Goal: Find specific page/section

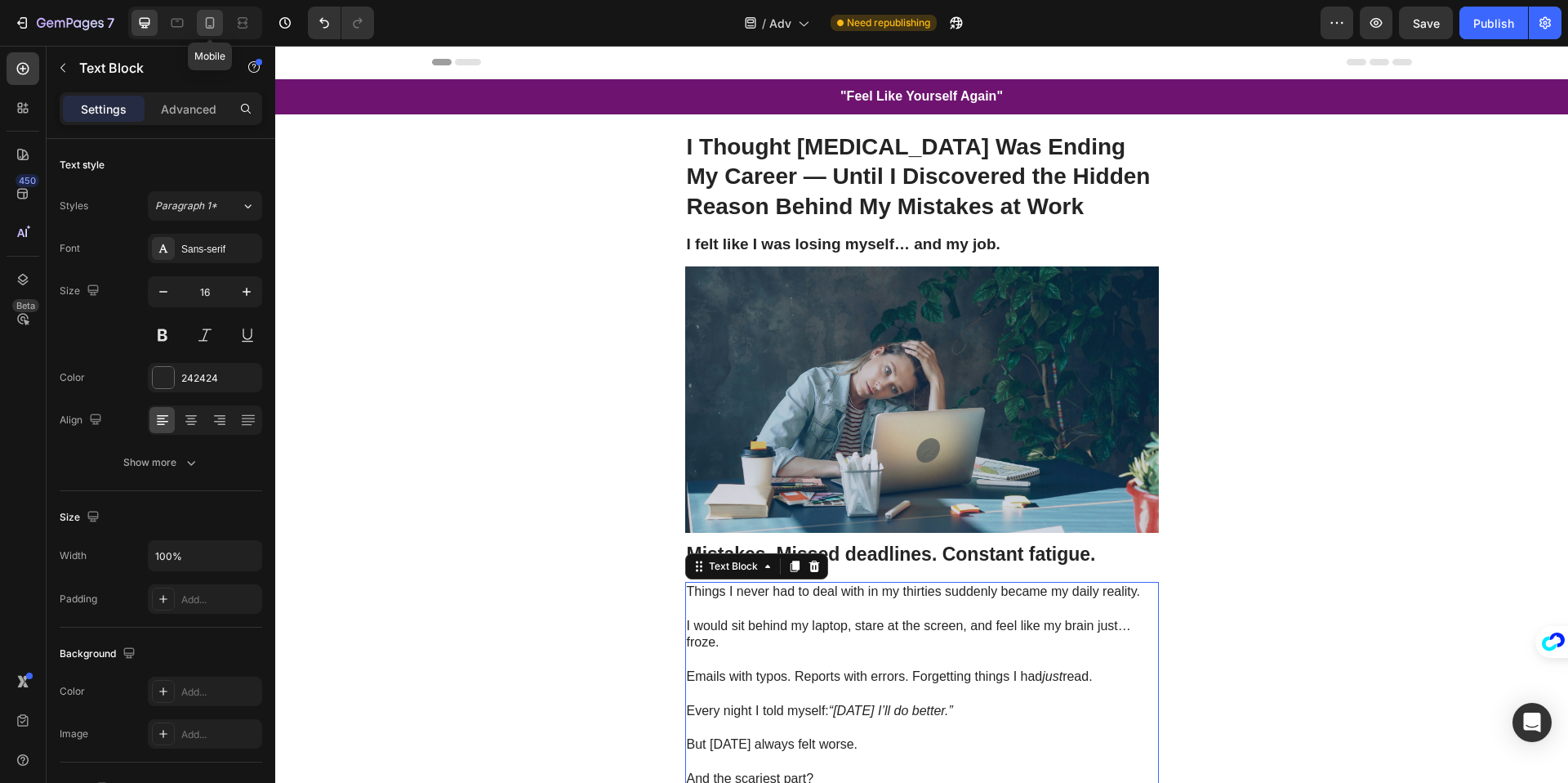
click at [207, 26] on icon at bounding box center [210, 23] width 17 height 17
type input "14"
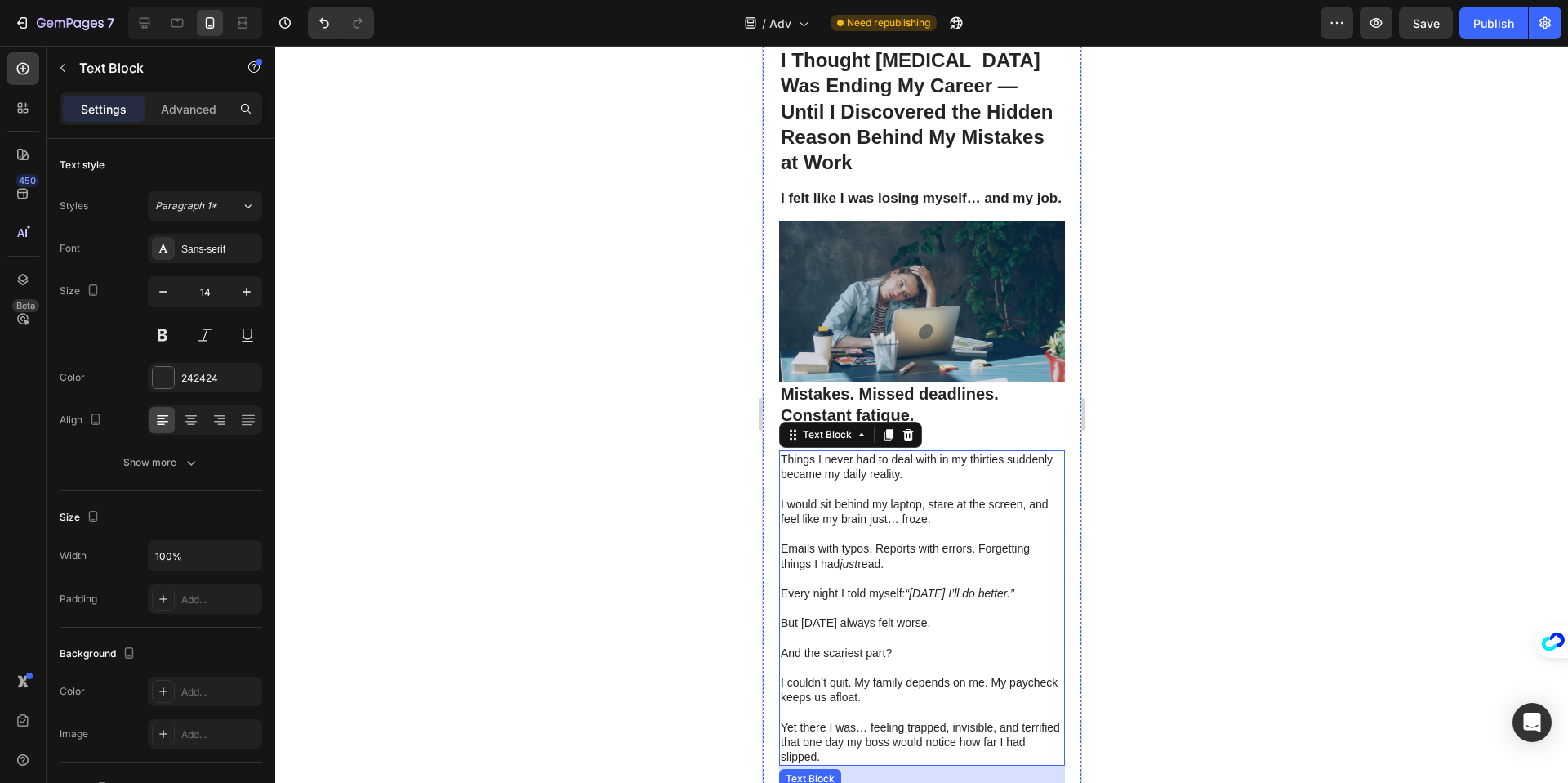
scroll to position [27, 0]
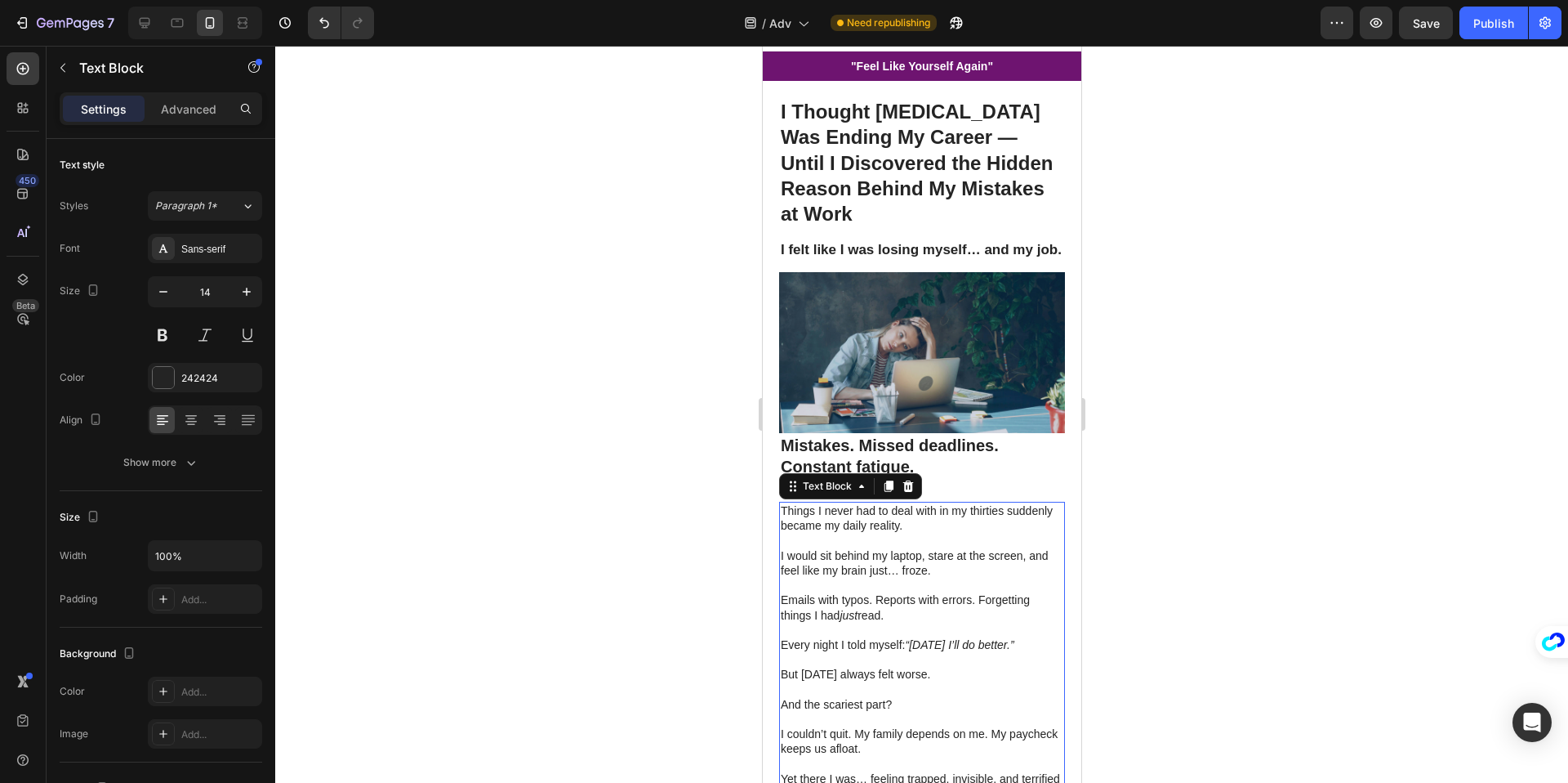
click at [531, 184] on div at bounding box center [921, 414] width 1293 height 737
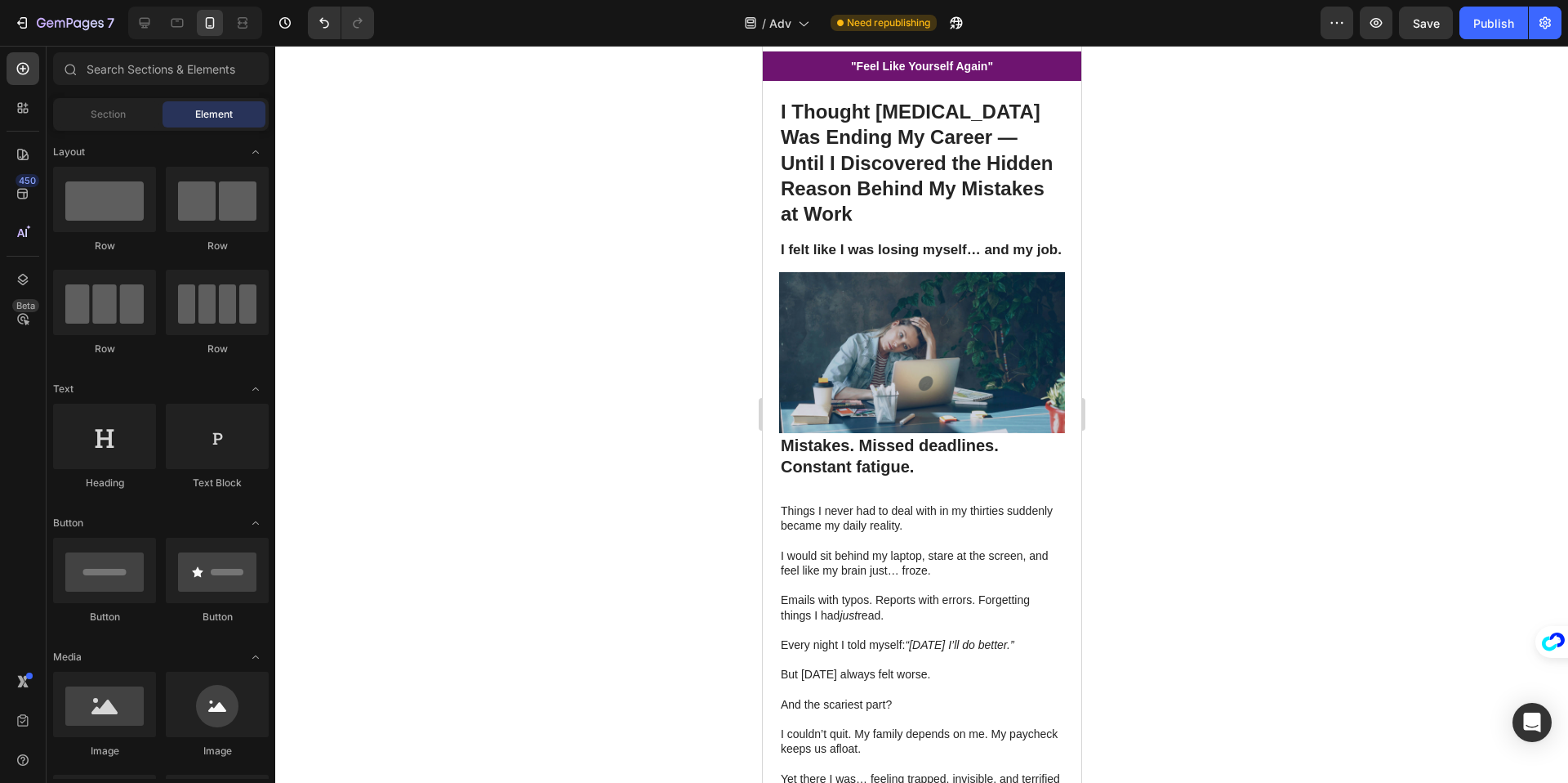
click at [624, 187] on div at bounding box center [921, 414] width 1293 height 737
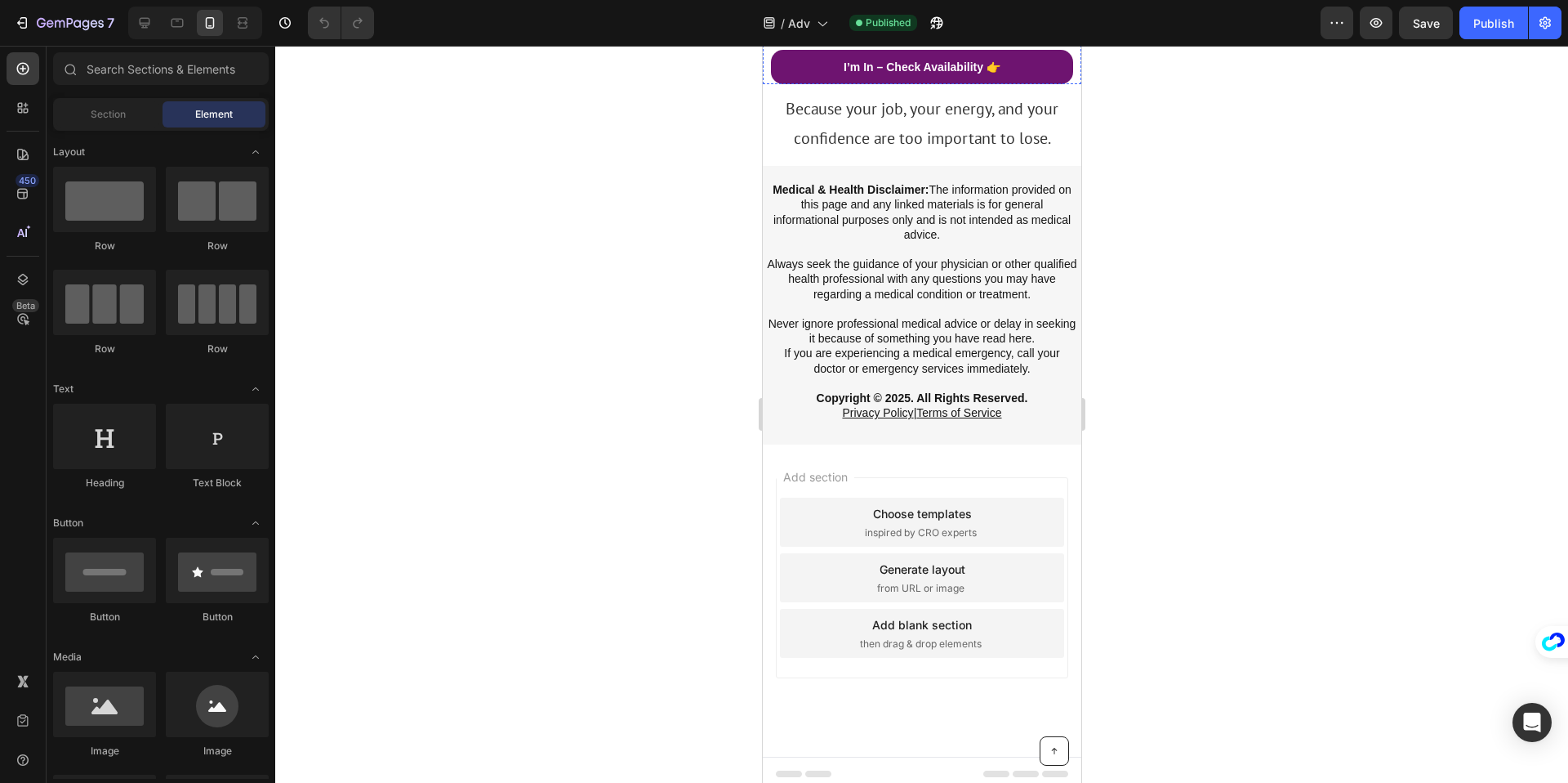
scroll to position [4612, 0]
click at [142, 30] on icon at bounding box center [145, 23] width 17 height 17
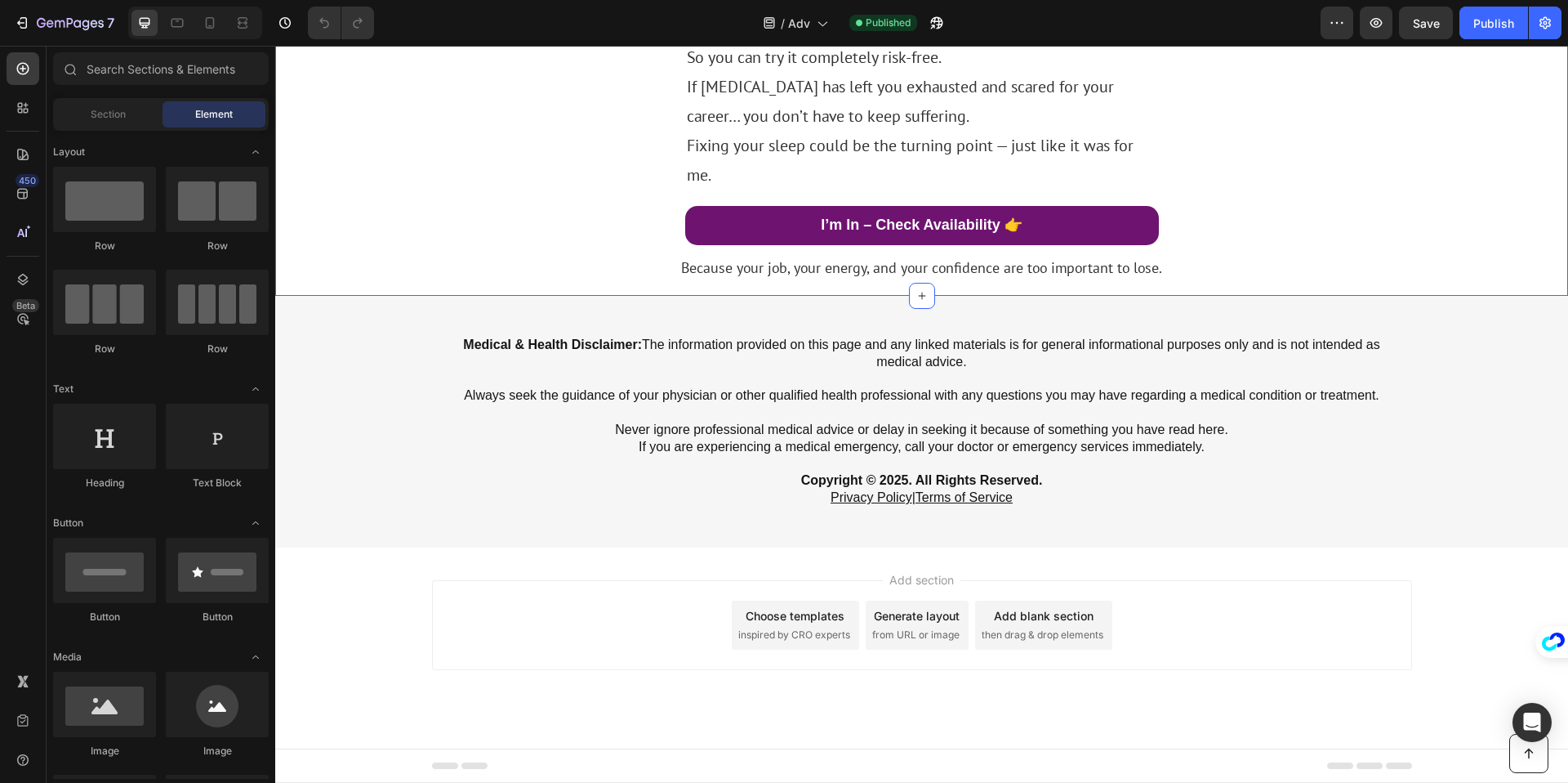
scroll to position [4938, 0]
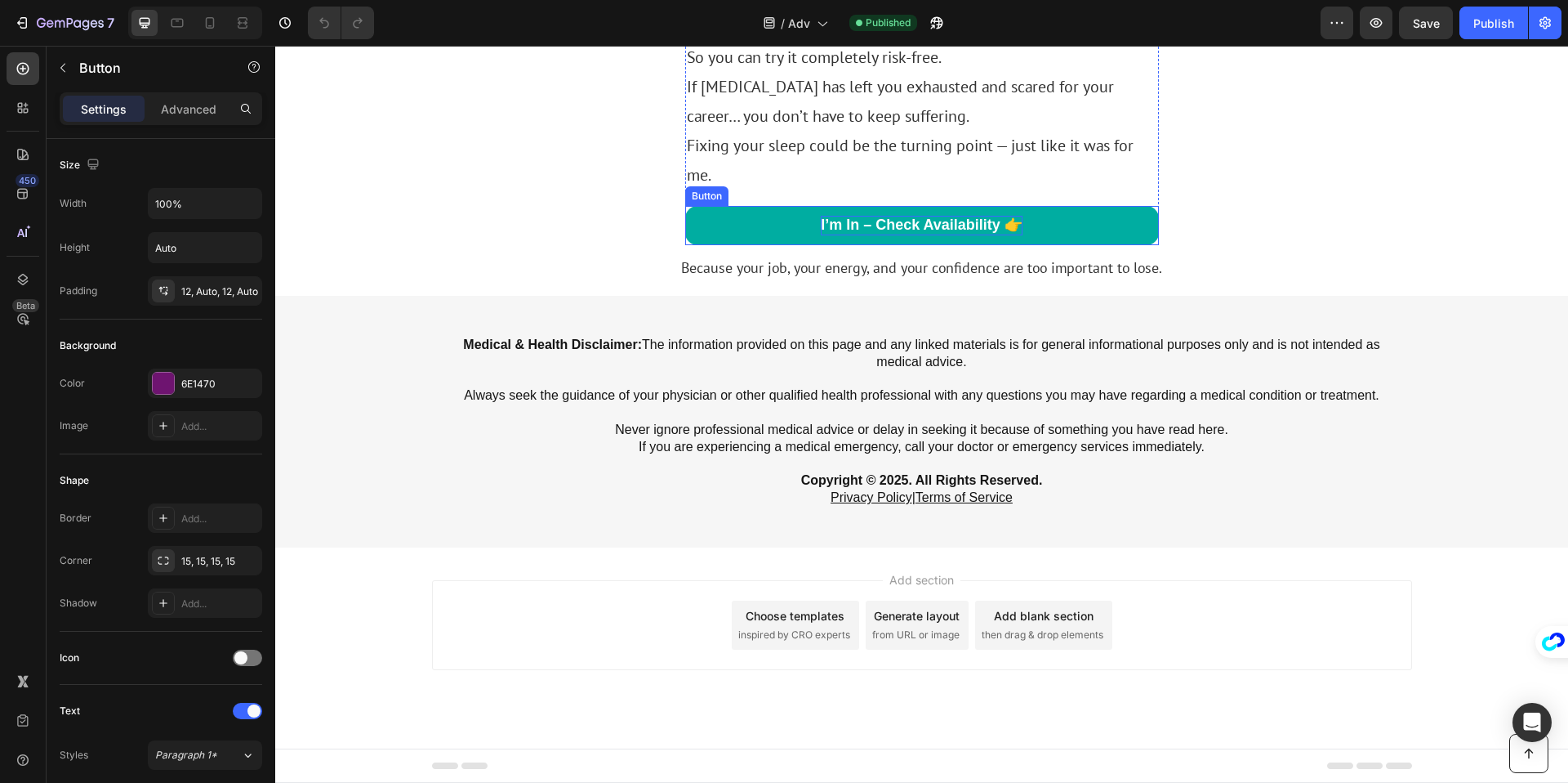
click at [845, 221] on p "I’m In – Check Availability 👉" at bounding box center [921, 224] width 202 height 19
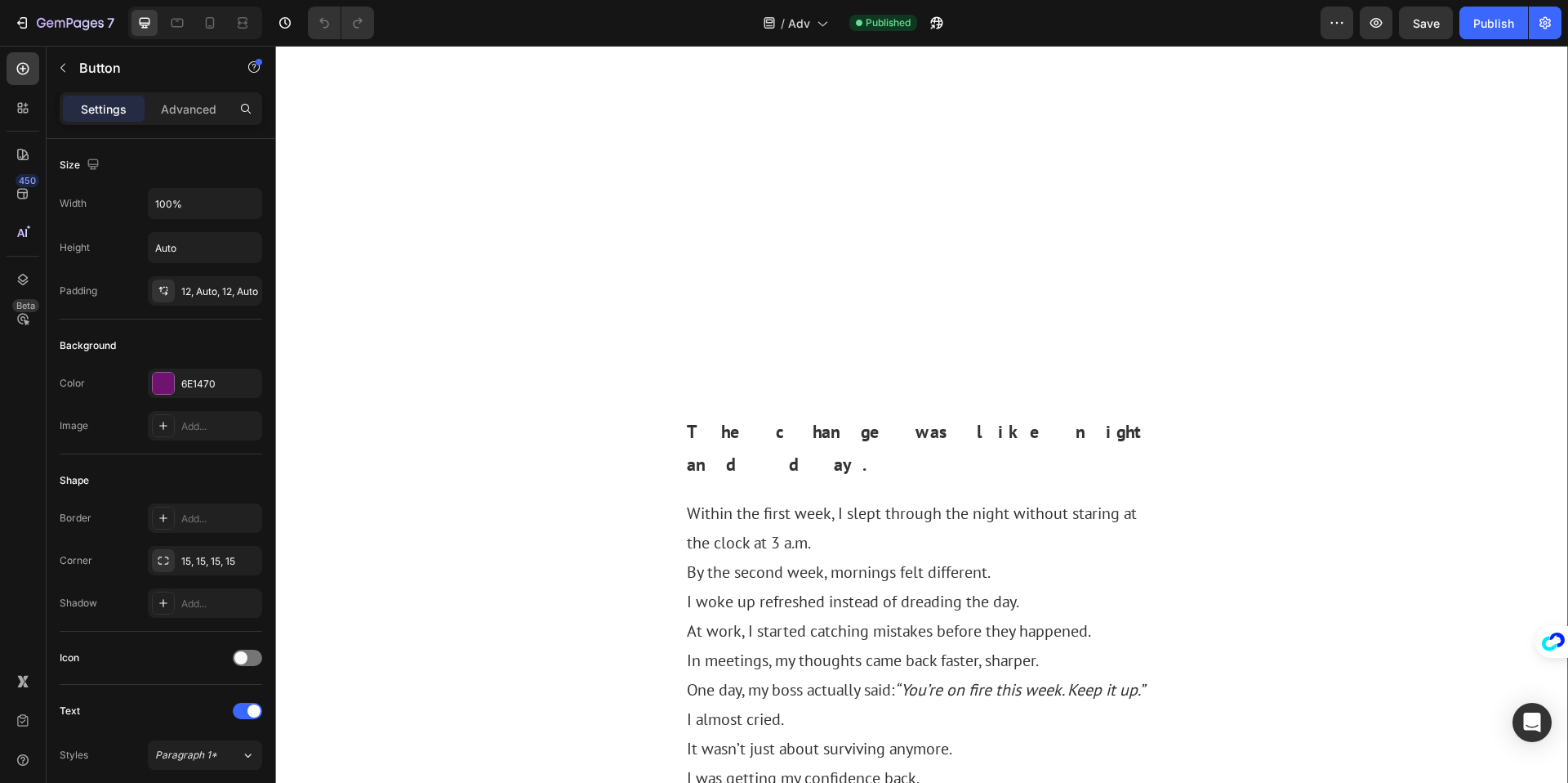
scroll to position [2937, 0]
